Goal: Navigation & Orientation: Find specific page/section

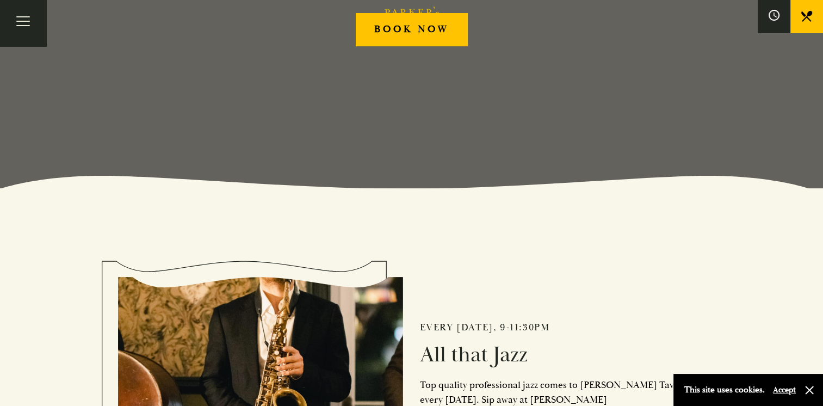
scroll to position [272, 0]
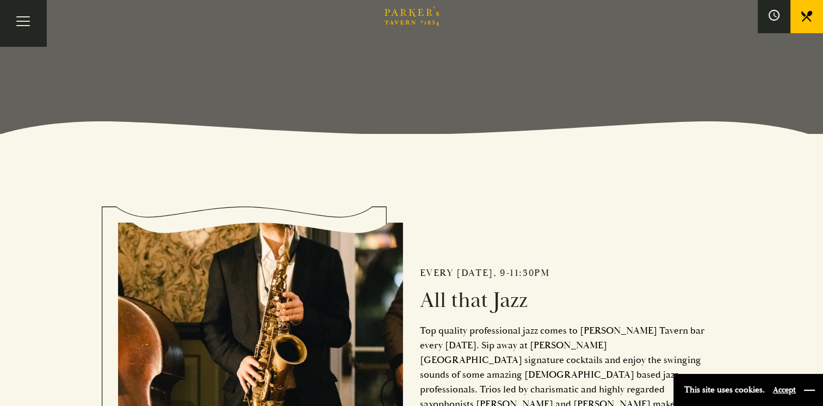
click at [810, 393] on button "button" at bounding box center [809, 390] width 11 height 11
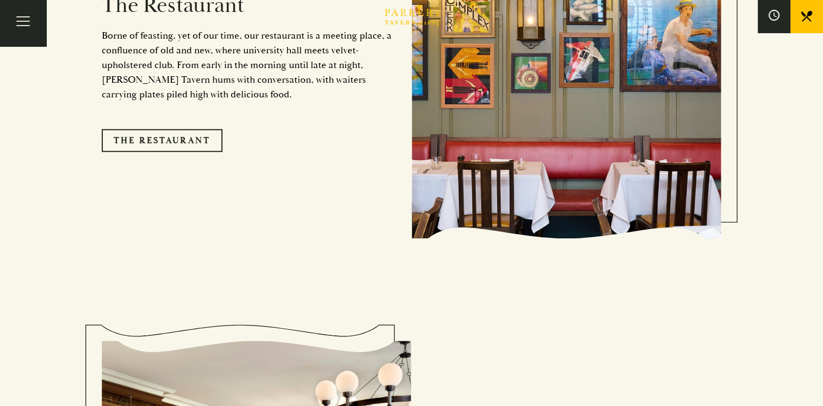
scroll to position [870, 0]
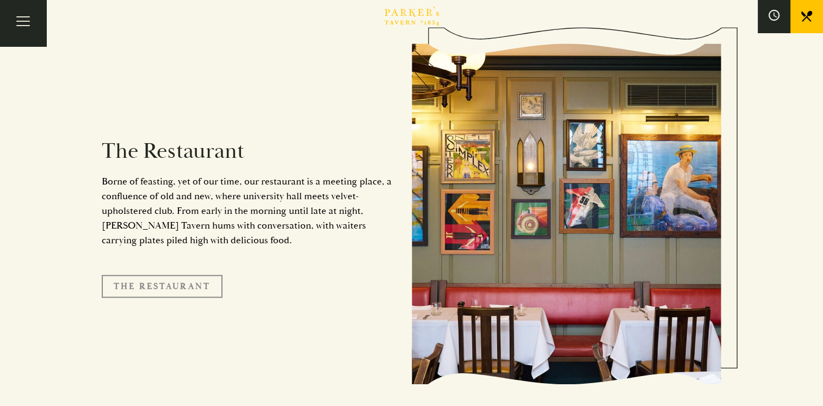
click at [168, 275] on link "The Restaurant" at bounding box center [162, 286] width 121 height 23
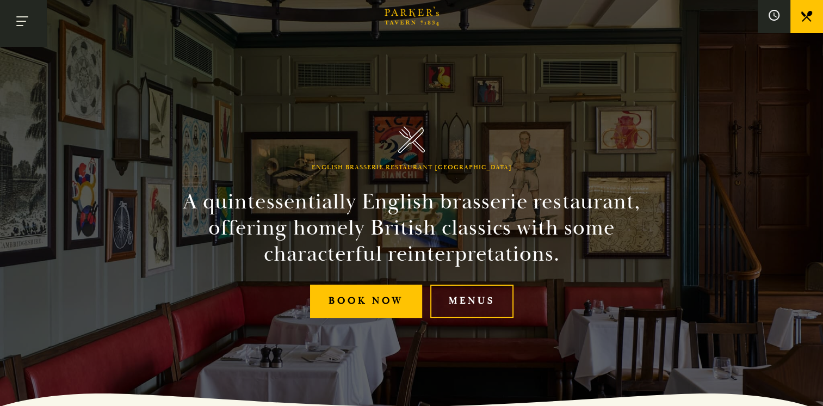
click at [22, 18] on button "Toggle navigation" at bounding box center [23, 23] width 46 height 46
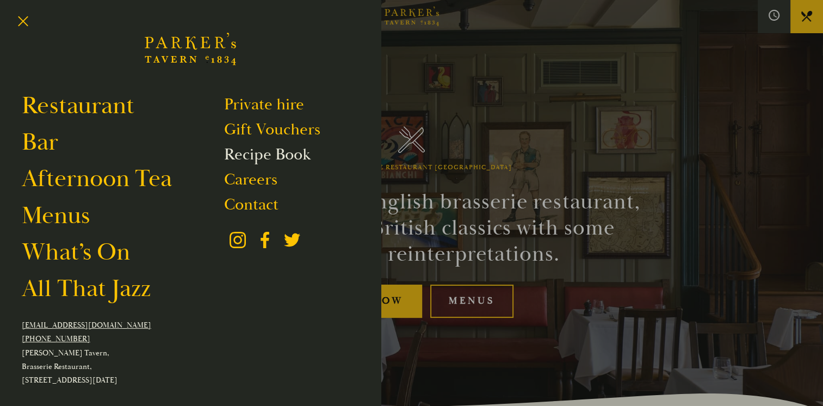
click at [262, 151] on link "Recipe Book" at bounding box center [267, 154] width 86 height 21
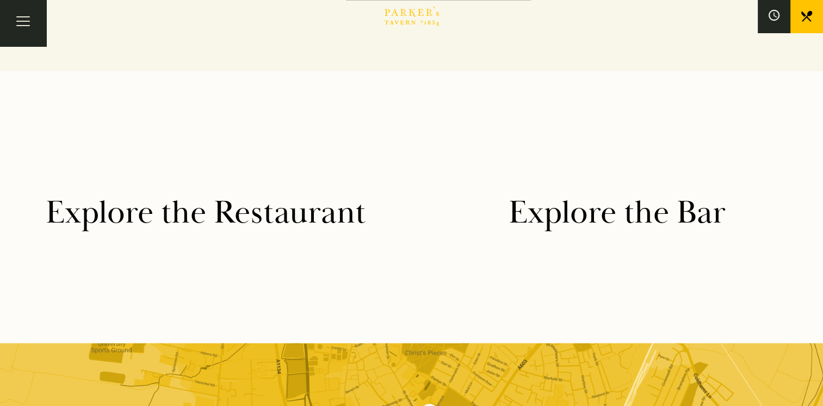
scroll to position [2013, 0]
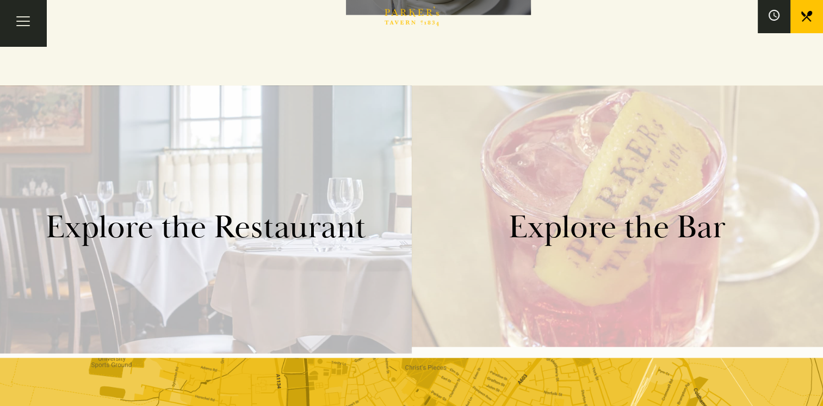
click at [281, 262] on div "Explore the Restaurant" at bounding box center [206, 221] width 412 height 272
